Goal: Transaction & Acquisition: Subscribe to service/newsletter

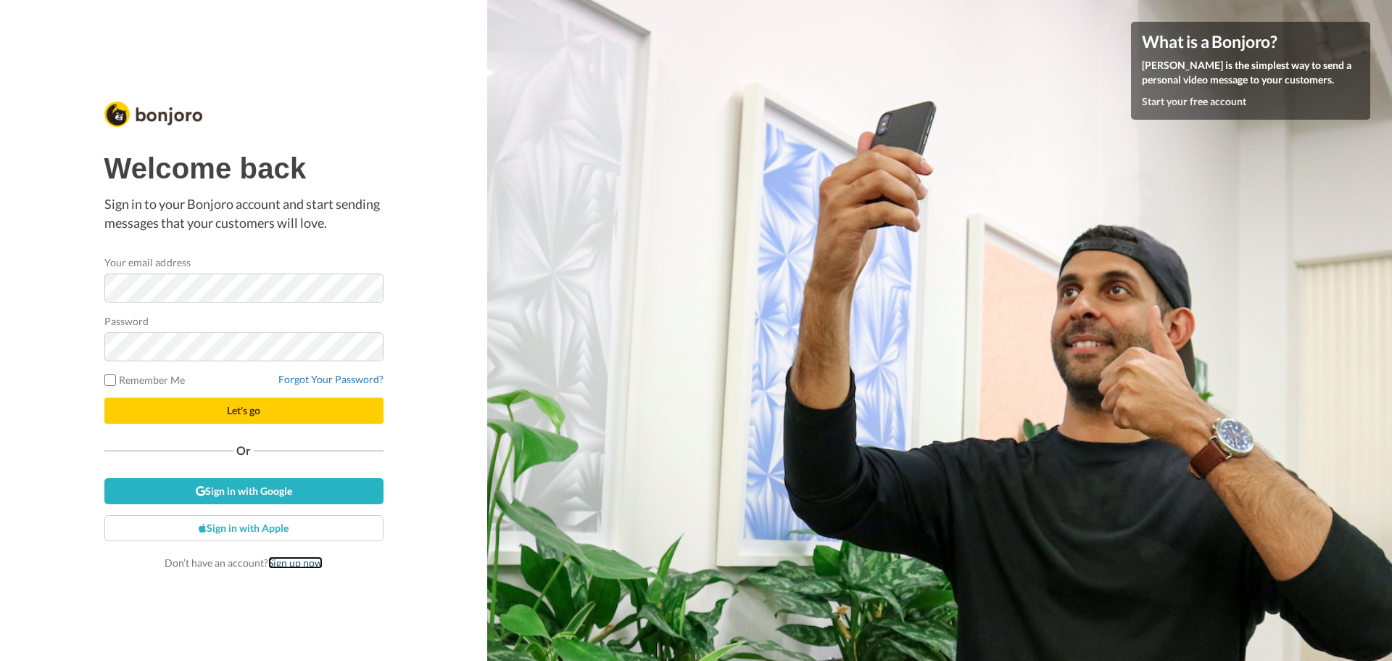
click at [301, 444] on link "Sign up now" at bounding box center [295, 562] width 54 height 12
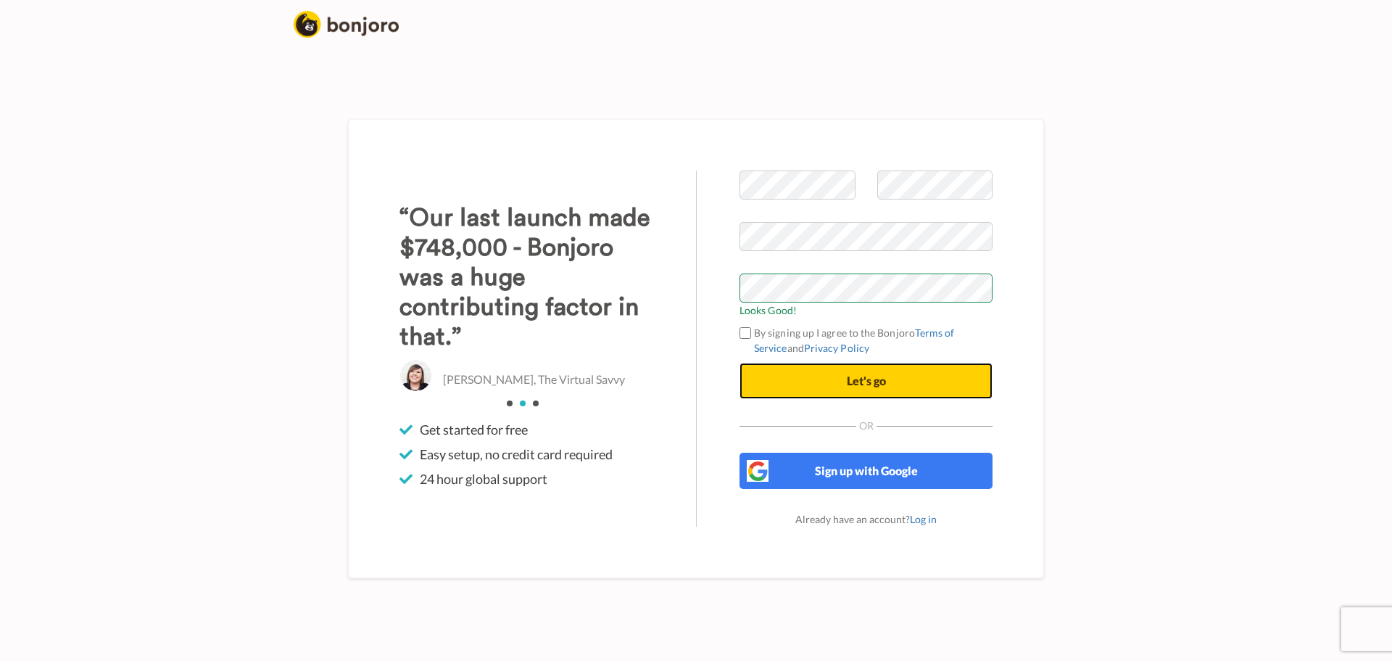
click at [877, 376] on span "Let's go" at bounding box center [866, 380] width 39 height 14
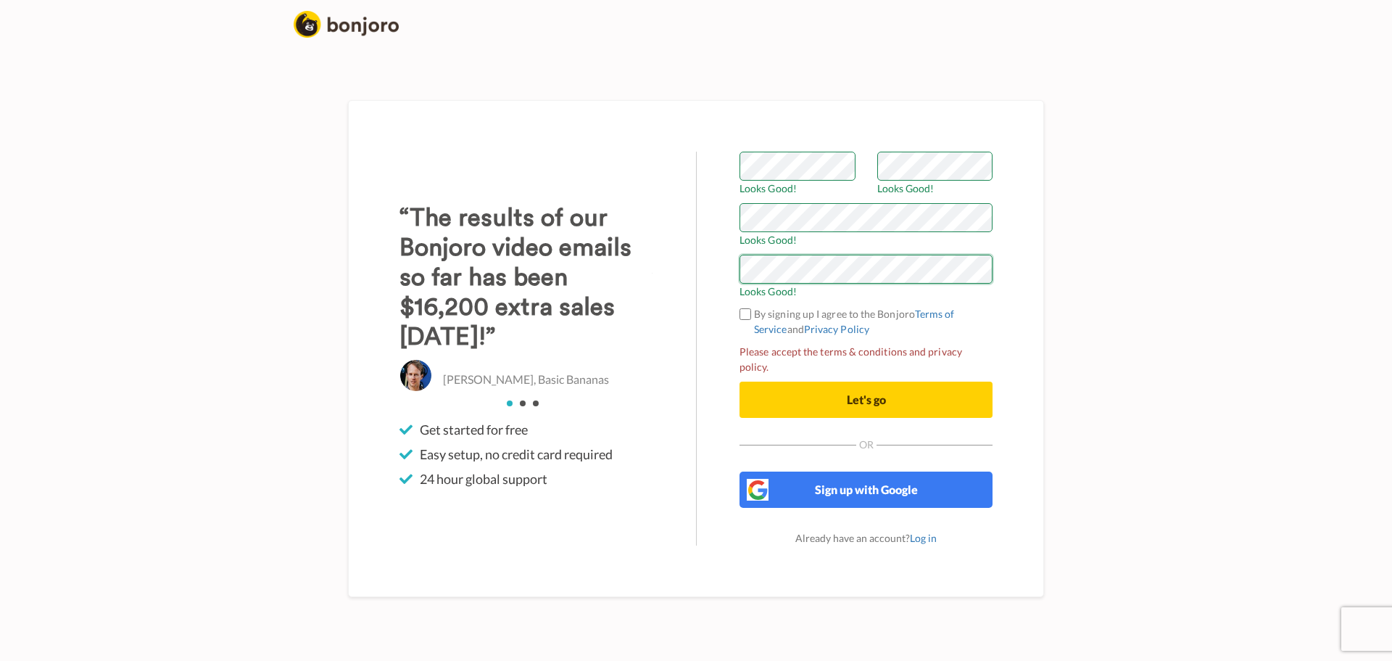
click at [740, 381] on button "Let's go" at bounding box center [866, 399] width 253 height 36
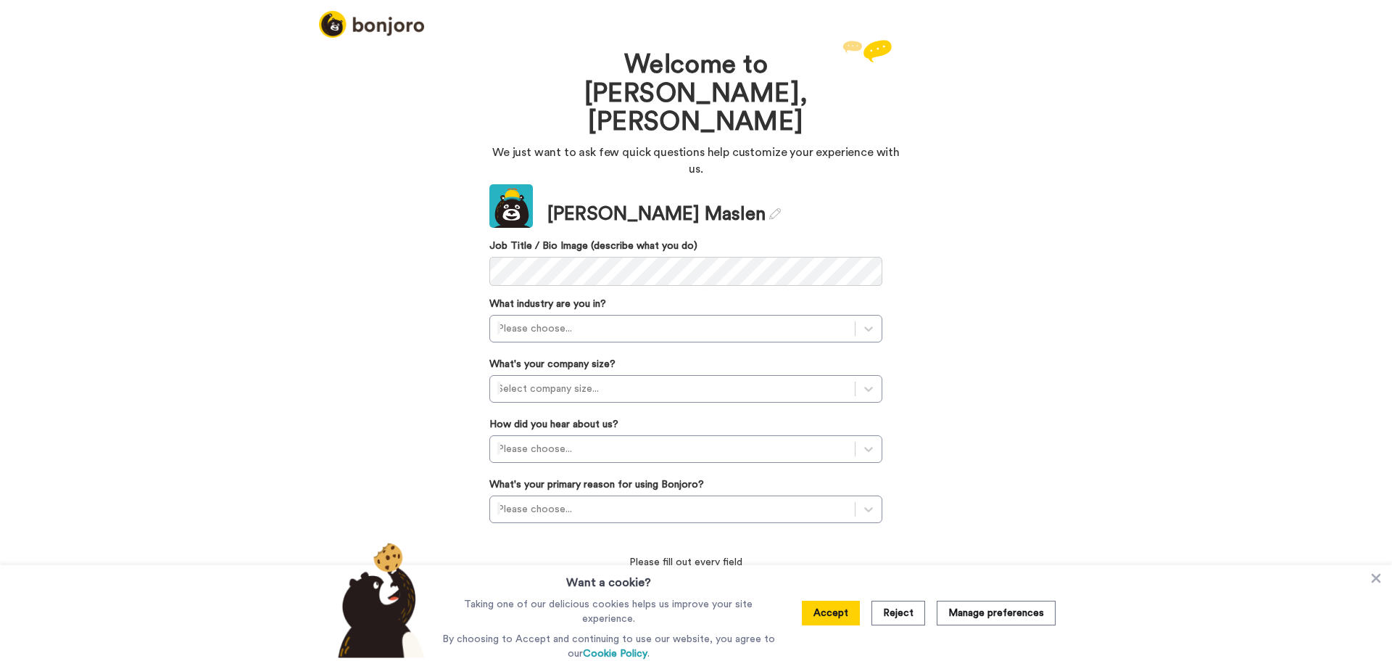
click at [849, 612] on button "Accept" at bounding box center [831, 612] width 58 height 25
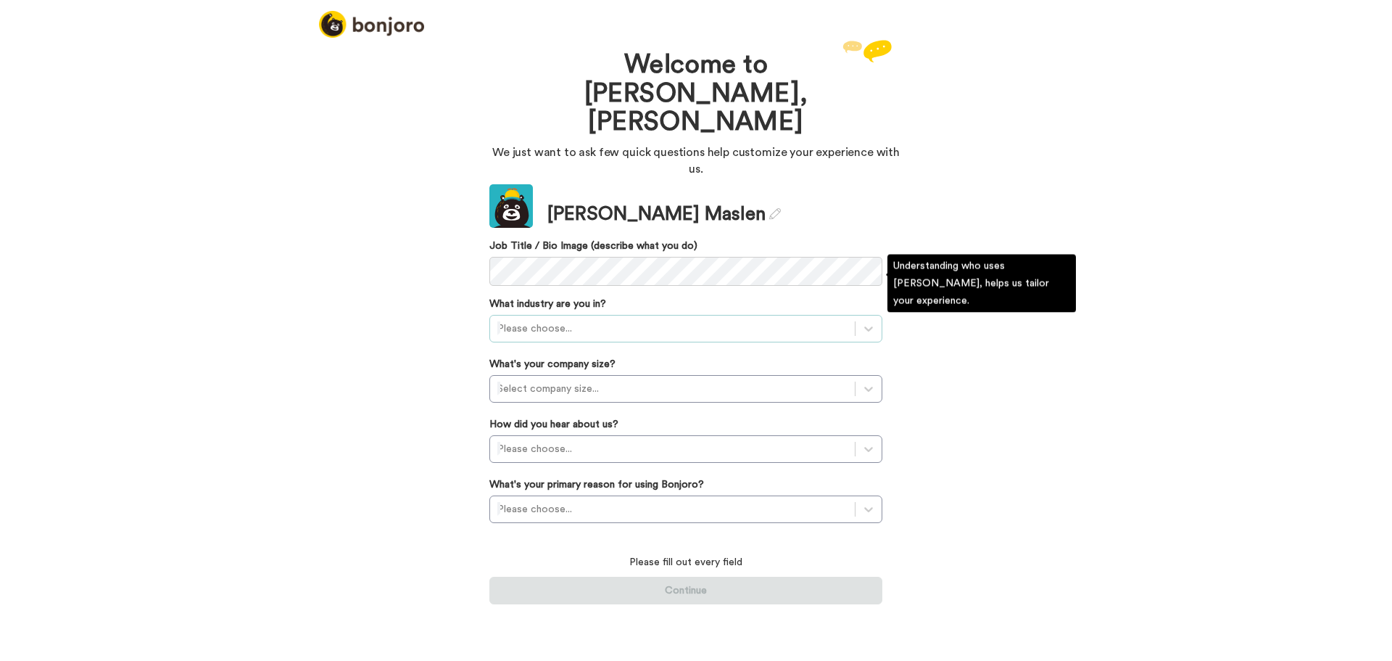
click at [575, 320] on div at bounding box center [672, 328] width 350 height 17
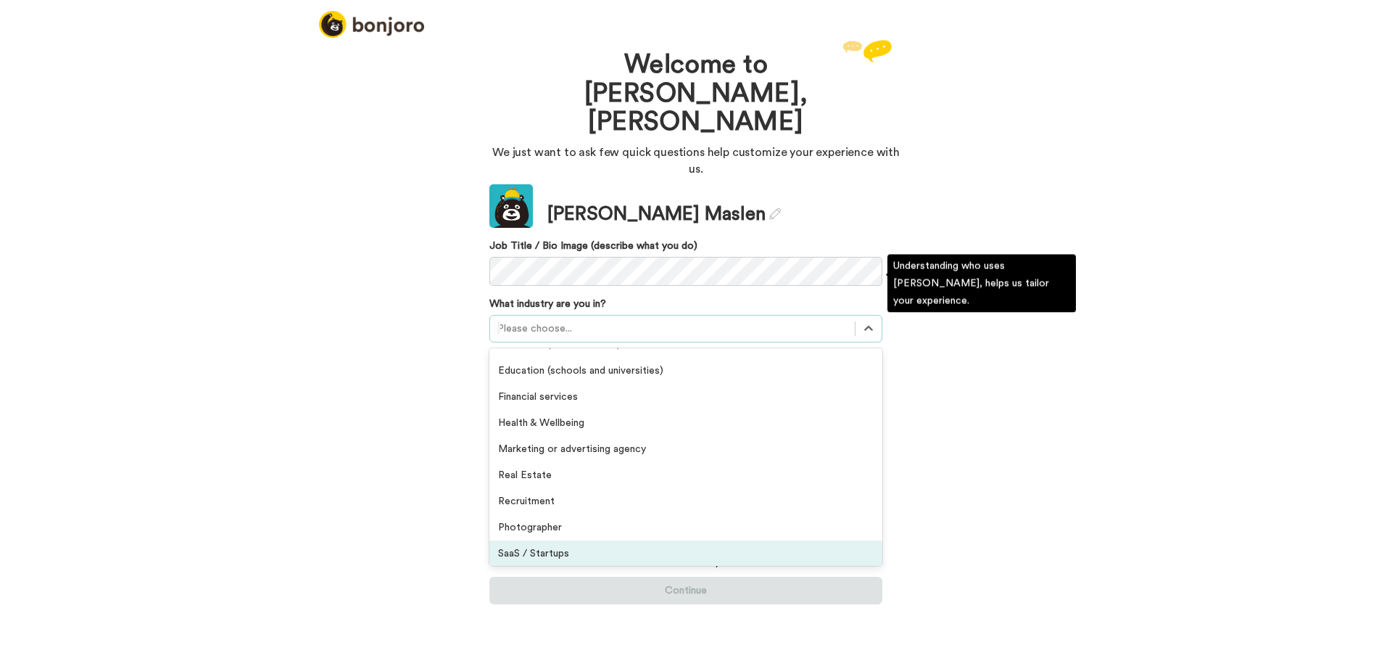
scroll to position [191, 0]
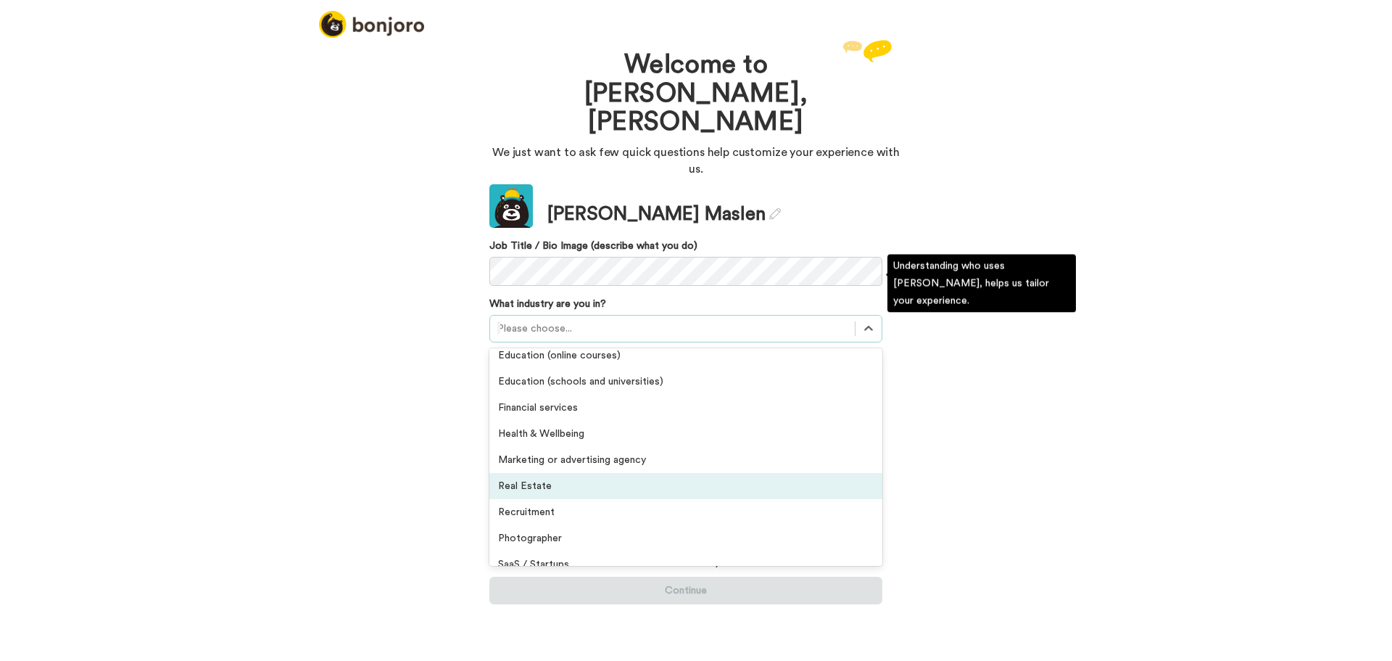
click at [556, 473] on div "Real Estate" at bounding box center [685, 486] width 393 height 26
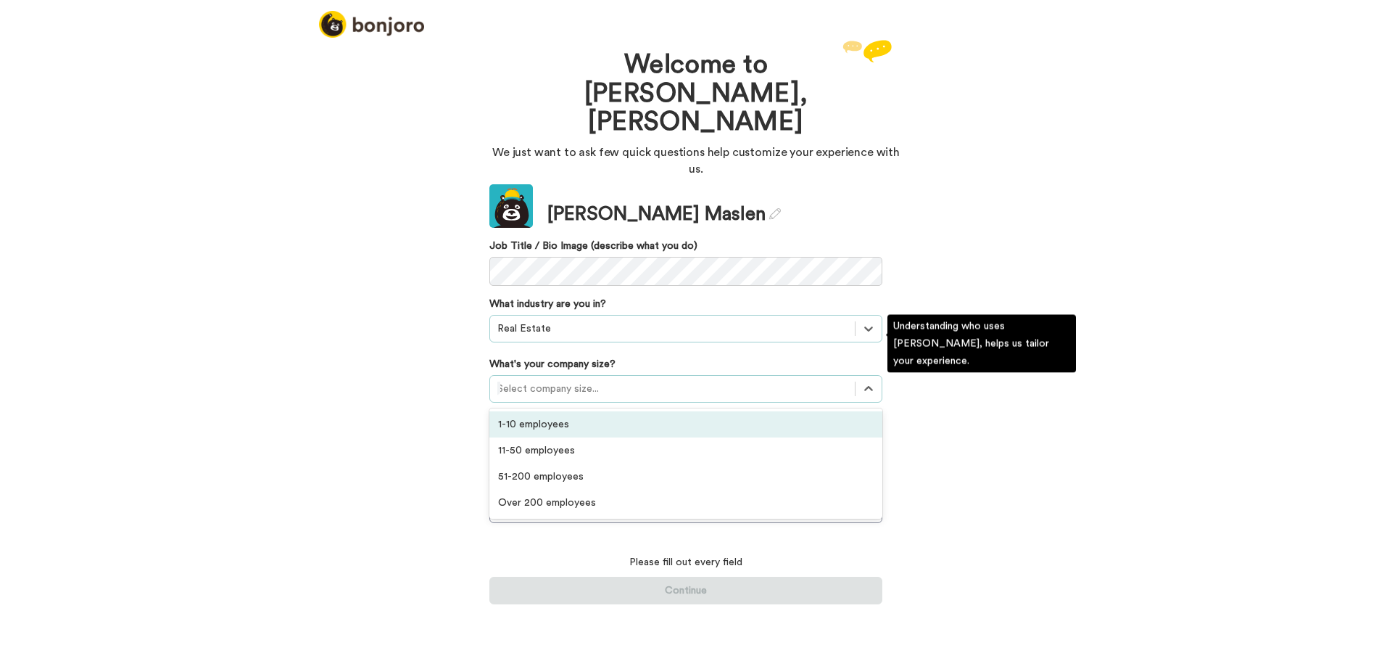
click at [518, 380] on div at bounding box center [672, 388] width 350 height 17
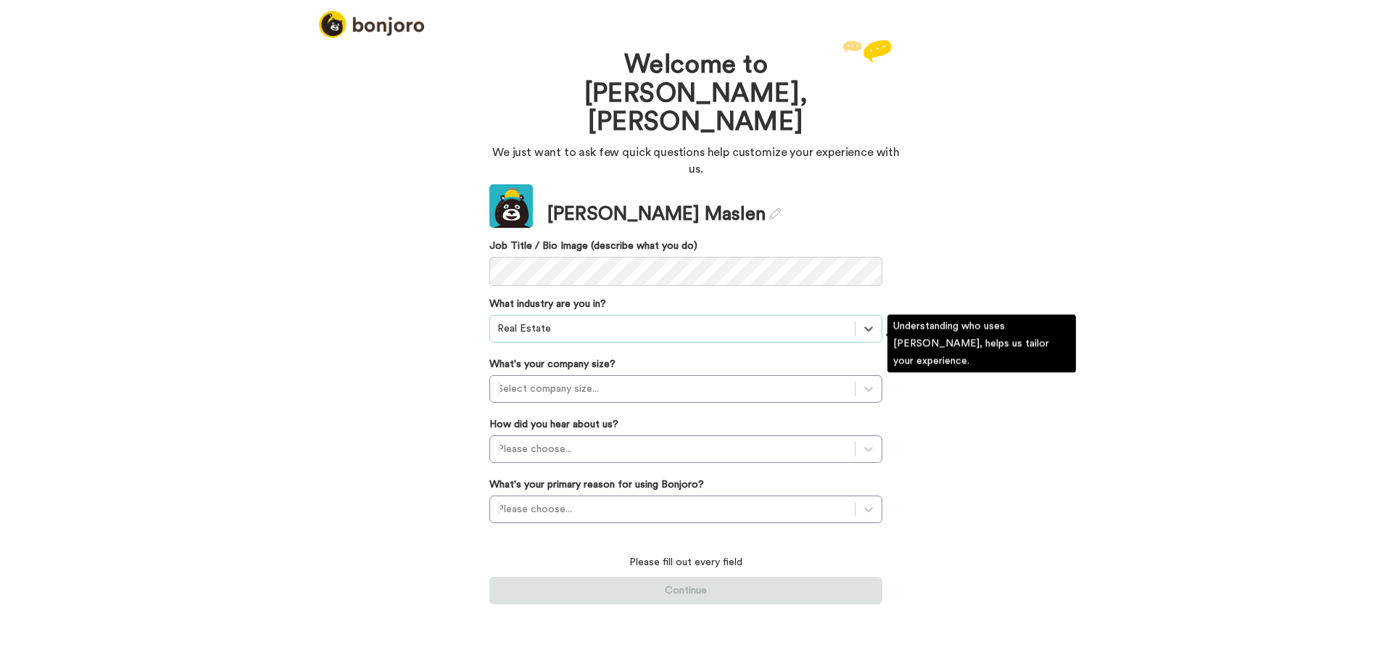
click at [410, 325] on div "Welcome to Bonjoro, Michelle We just want to ask few quick questions help custo…" at bounding box center [696, 348] width 1392 height 624
